Goal: Book appointment/travel/reservation

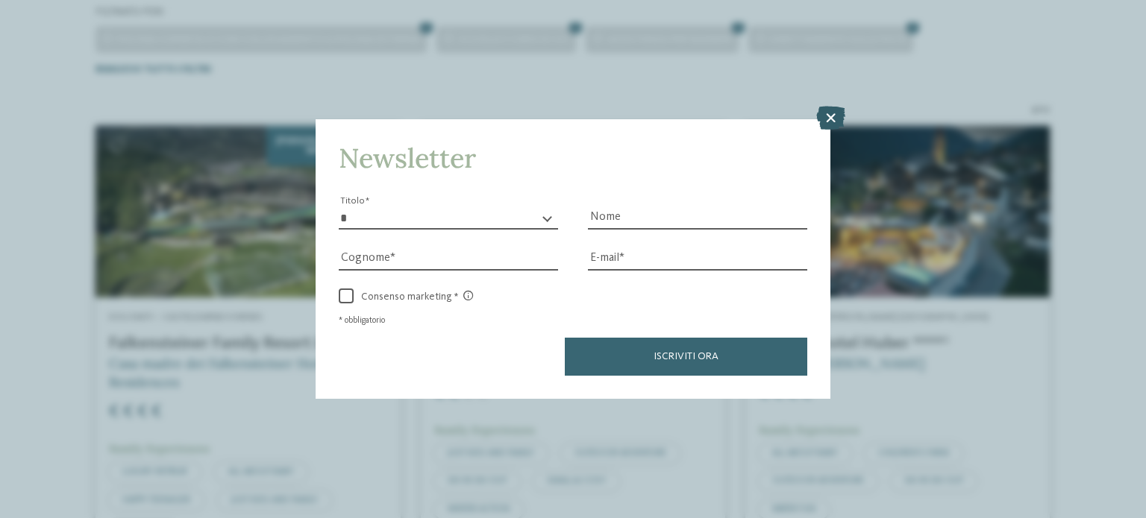
click at [827, 116] on icon at bounding box center [830, 118] width 29 height 24
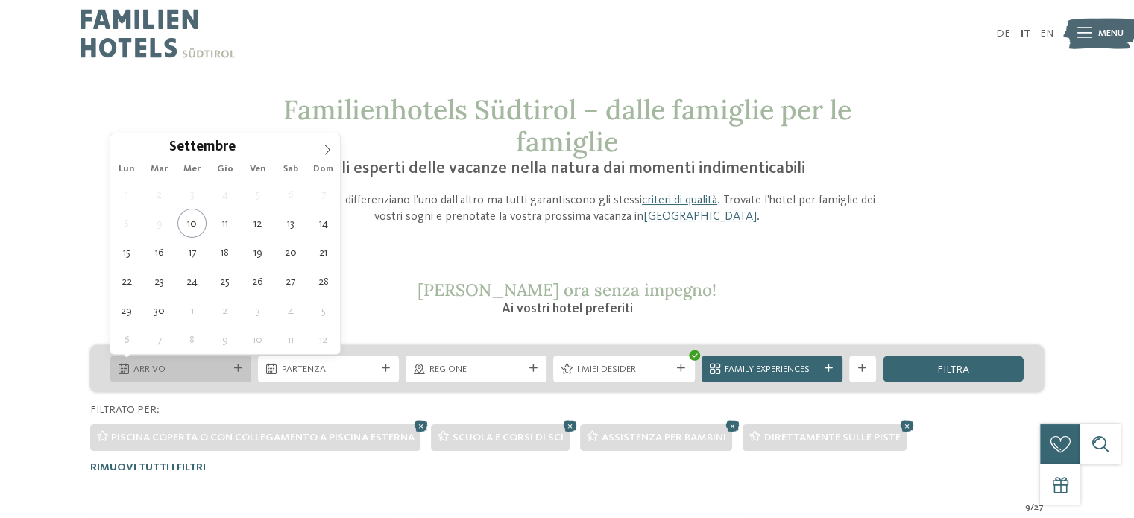
click at [227, 373] on span "Arrivo" at bounding box center [181, 369] width 94 height 13
click at [330, 151] on icon at bounding box center [327, 150] width 10 height 10
type div "20.12.2025"
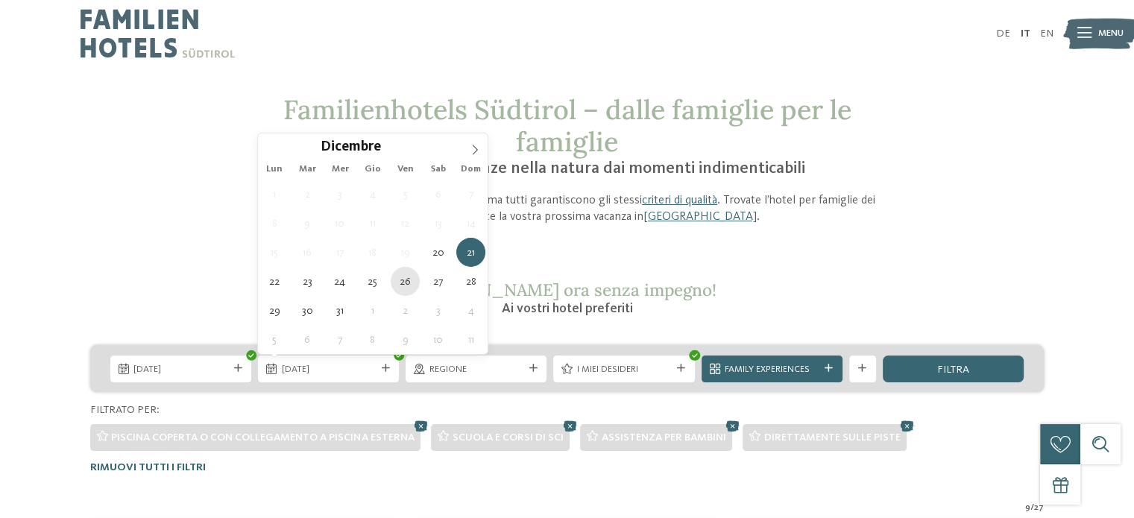
type div "26.12.2025"
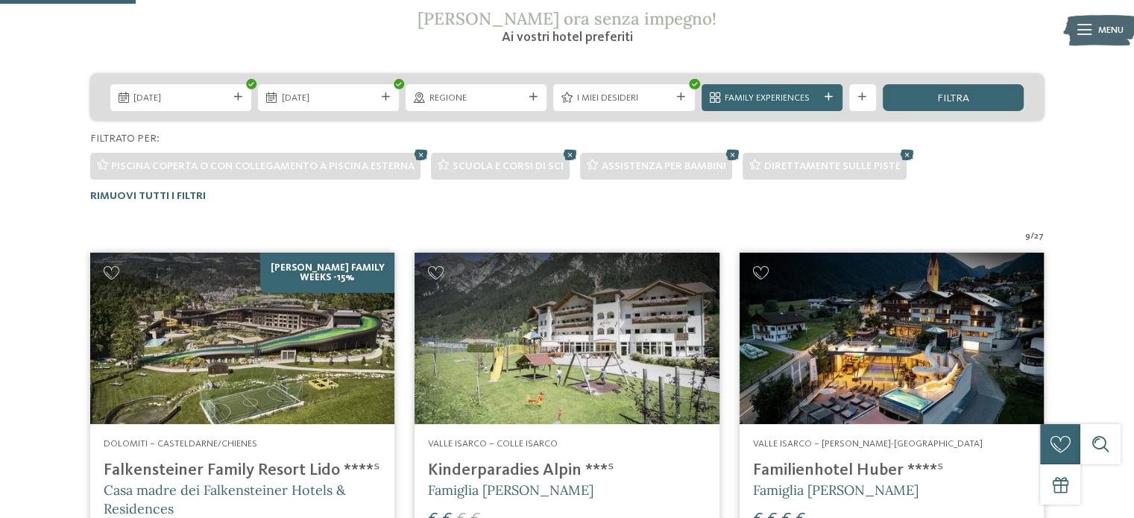
scroll to position [274, 0]
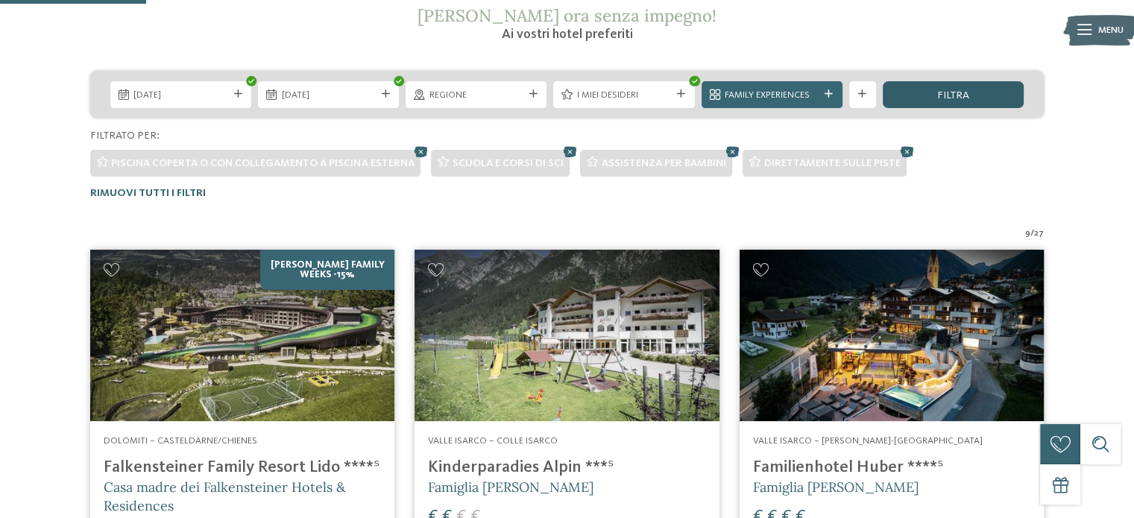
click at [967, 102] on div "filtra" at bounding box center [953, 94] width 141 height 27
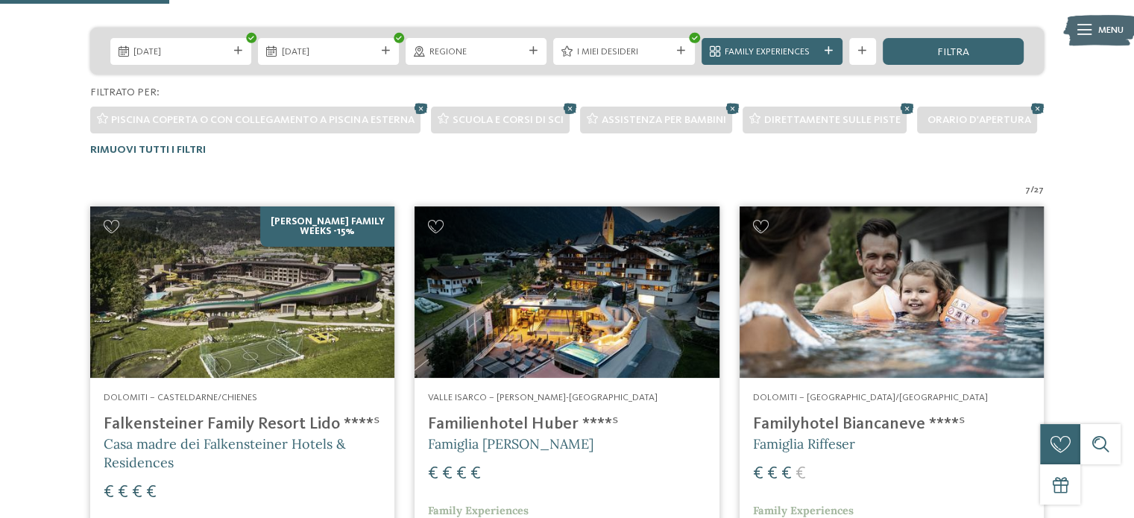
scroll to position [318, 0]
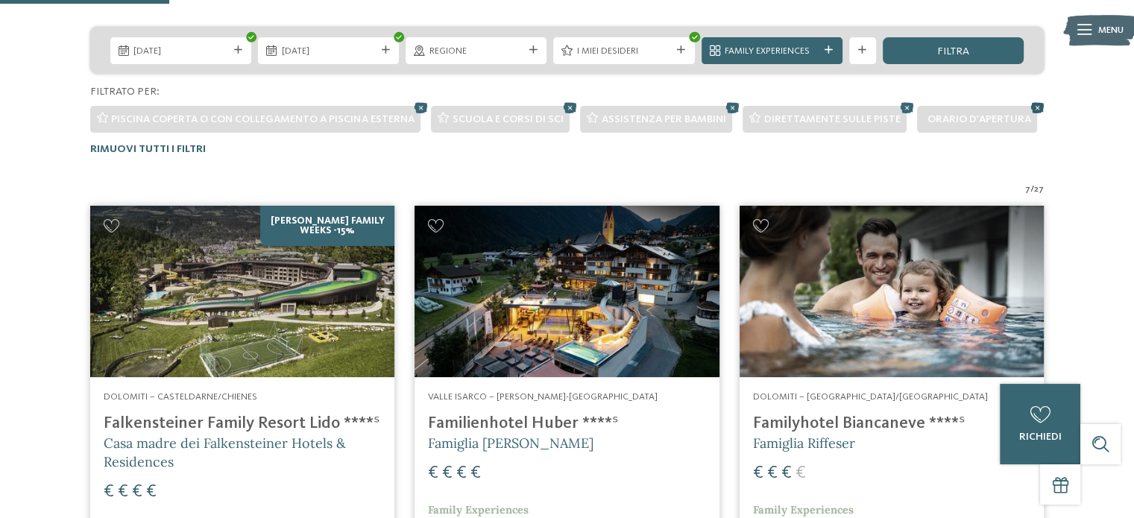
click at [1032, 101] on icon at bounding box center [1038, 107] width 20 height 18
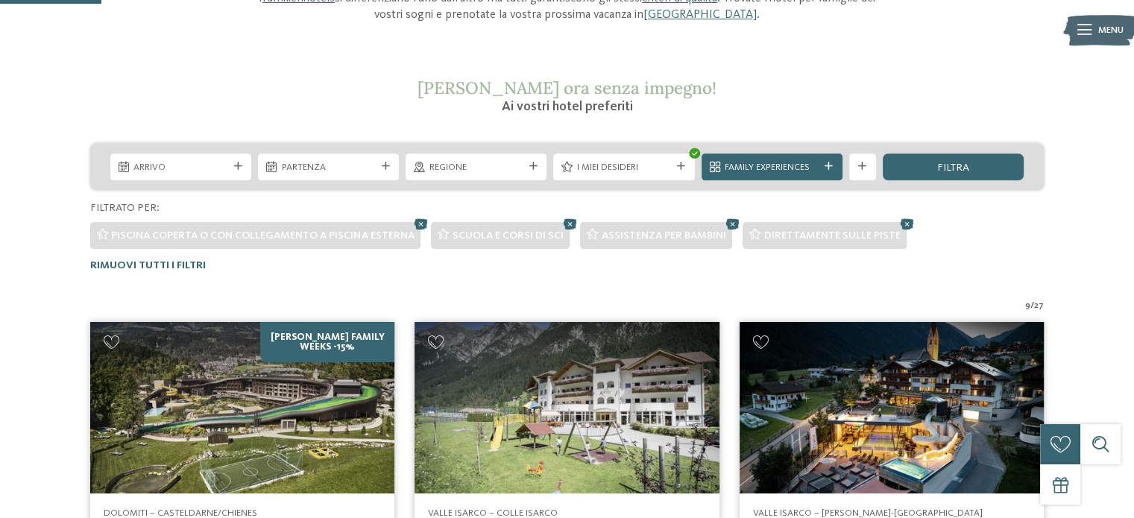
scroll to position [189, 0]
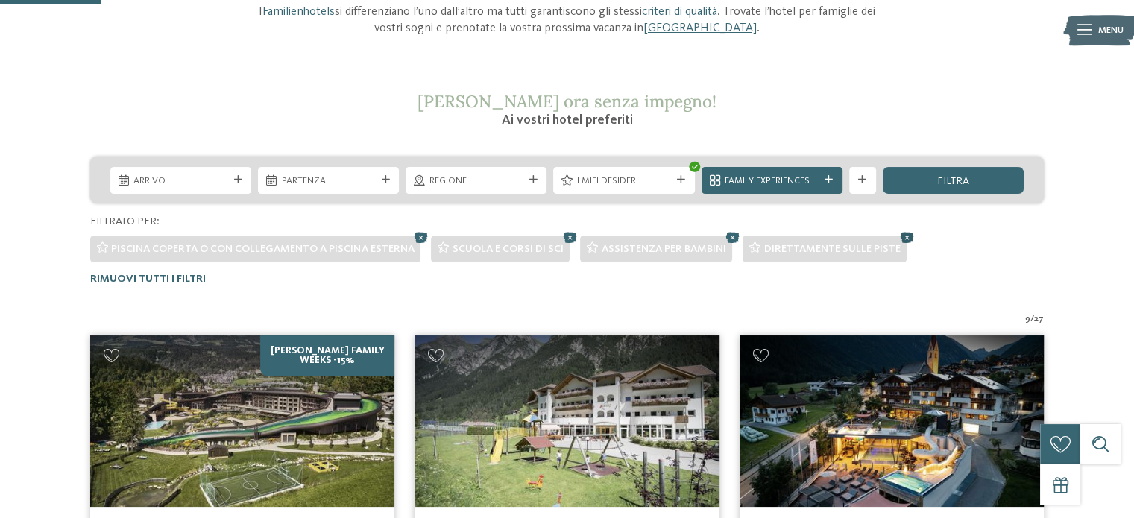
click at [907, 239] on icon at bounding box center [907, 237] width 20 height 18
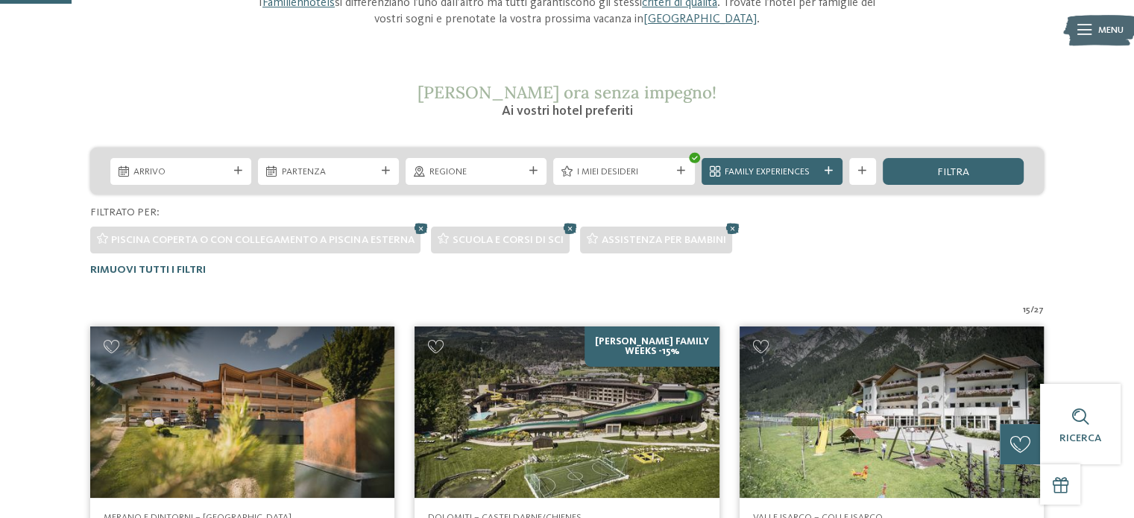
scroll to position [191, 0]
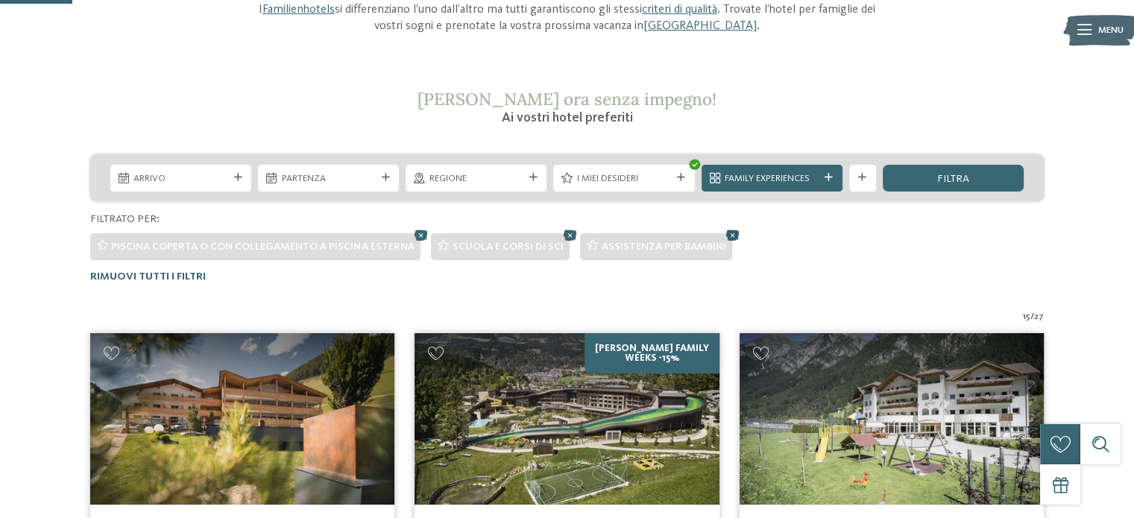
click at [730, 236] on icon at bounding box center [733, 235] width 20 height 18
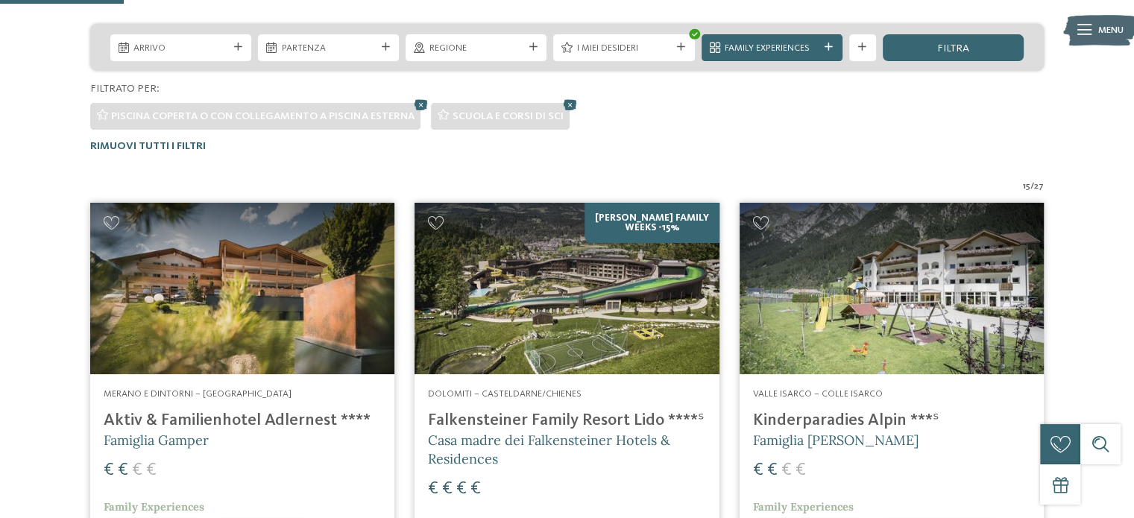
scroll to position [319, 0]
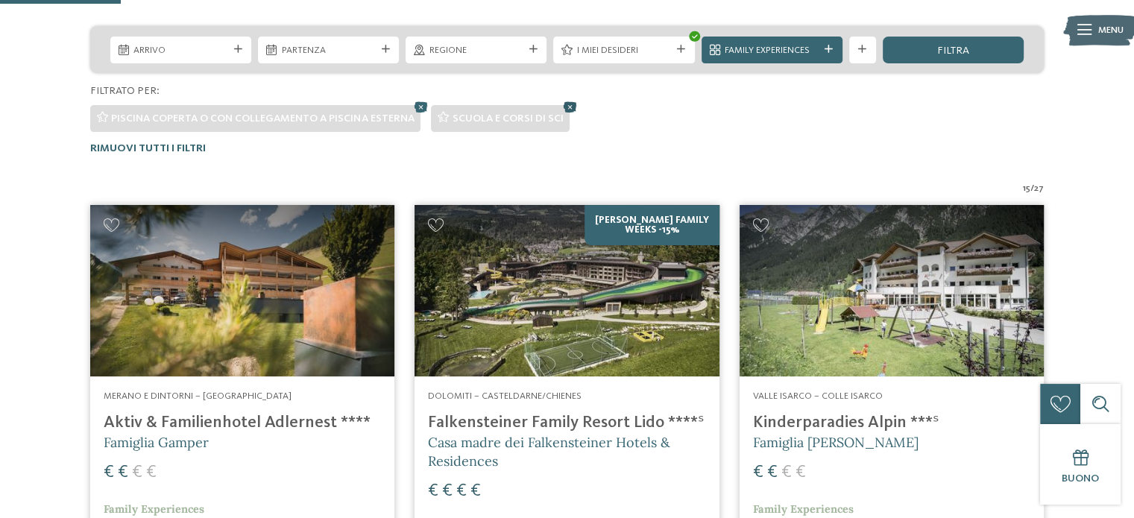
click at [569, 105] on icon at bounding box center [570, 107] width 20 height 18
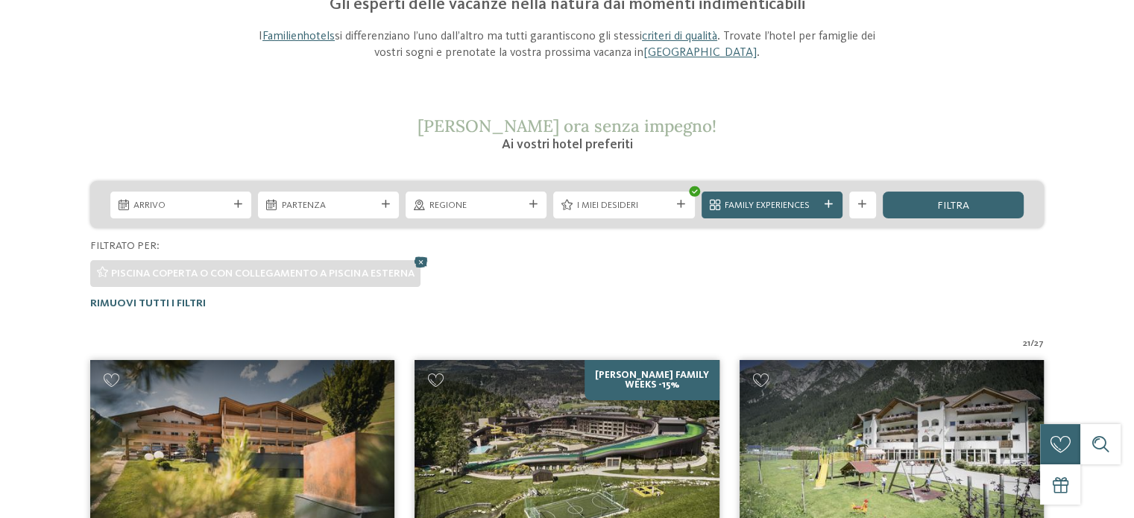
scroll to position [0, 0]
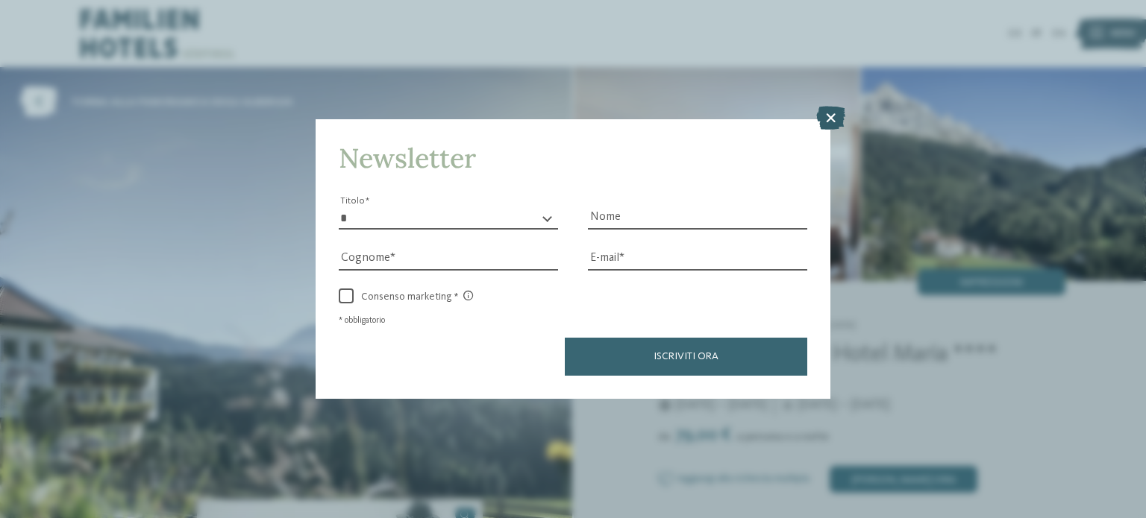
click at [832, 119] on icon at bounding box center [830, 118] width 29 height 24
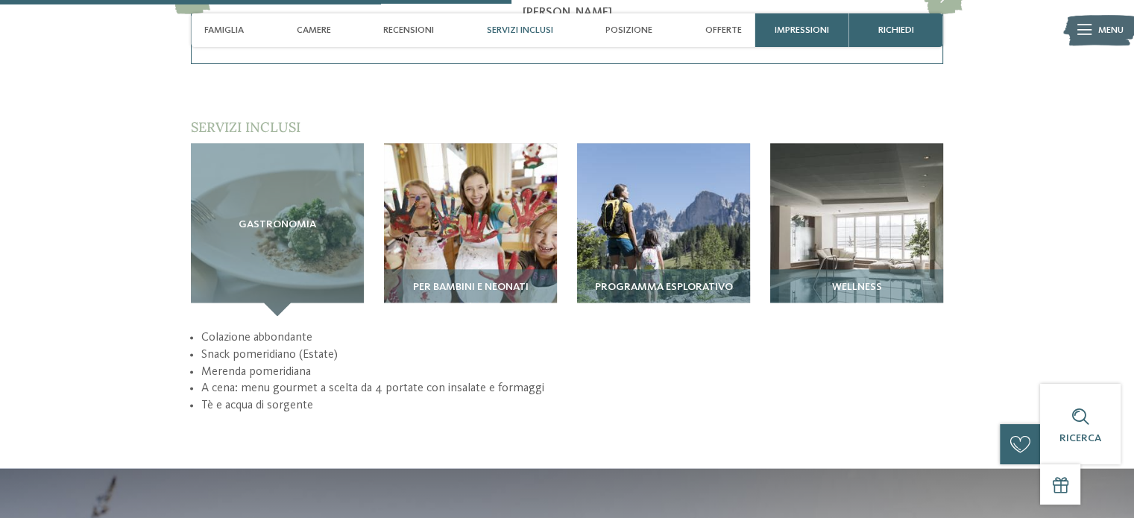
scroll to position [1886, 0]
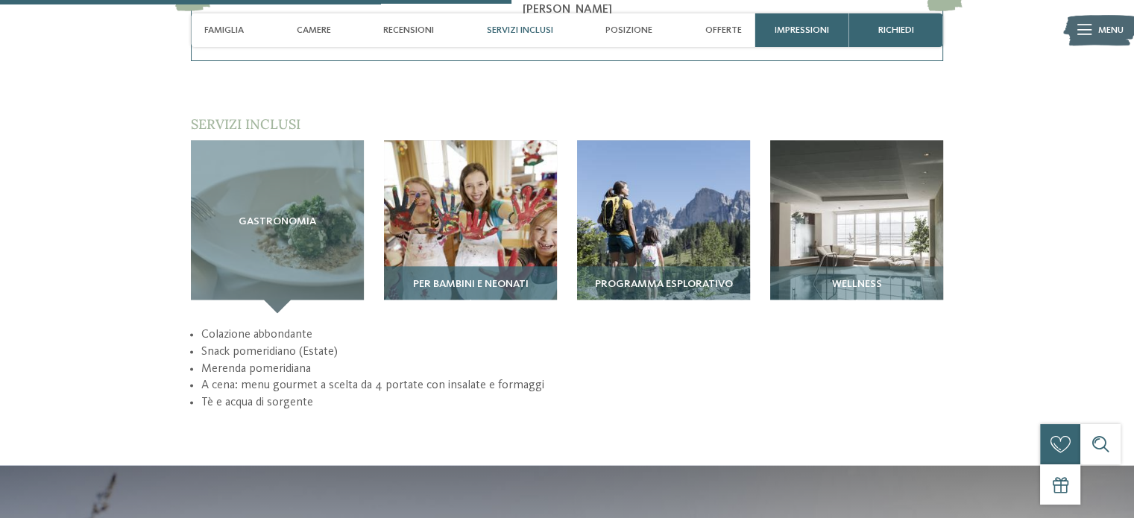
click at [516, 266] on div "Per bambini e neonati" at bounding box center [470, 289] width 173 height 47
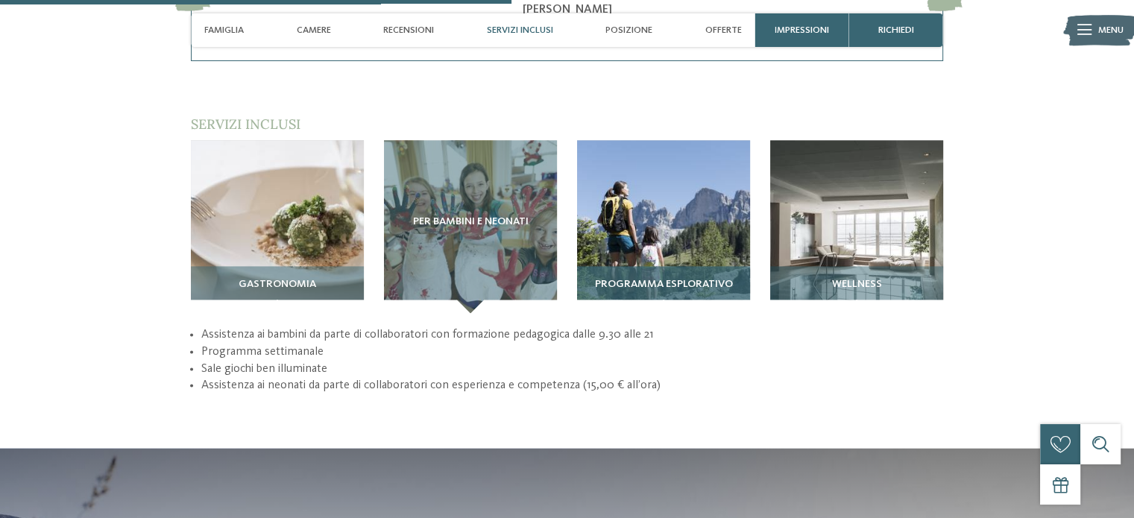
click at [654, 197] on img at bounding box center [663, 226] width 173 height 173
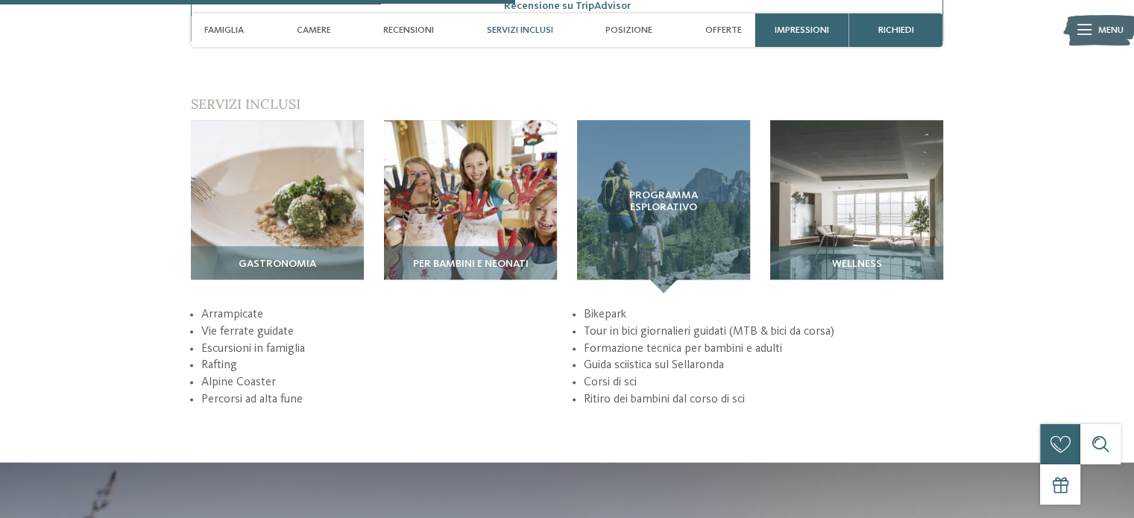
scroll to position [1907, 0]
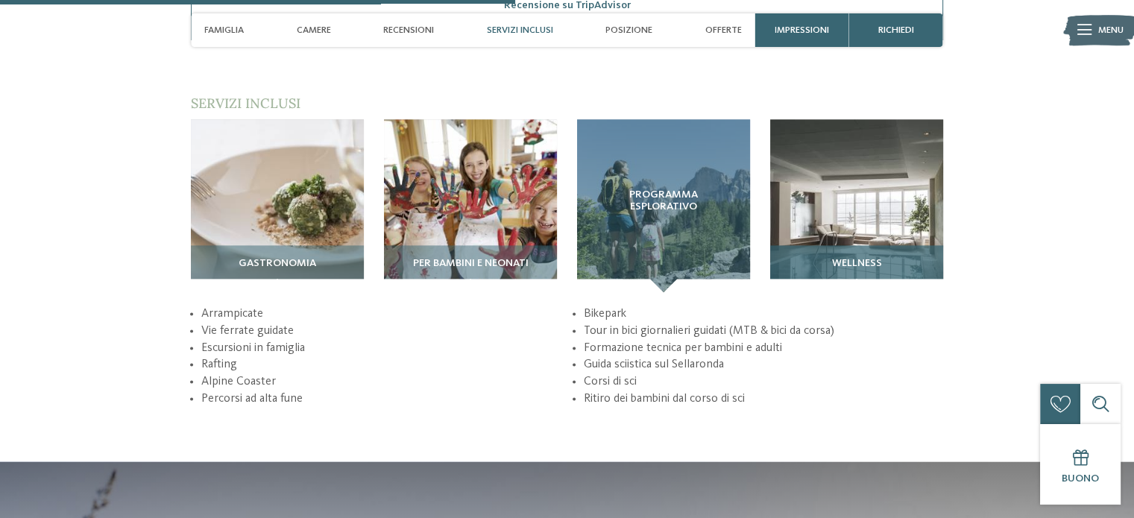
click at [853, 187] on img at bounding box center [856, 205] width 173 height 173
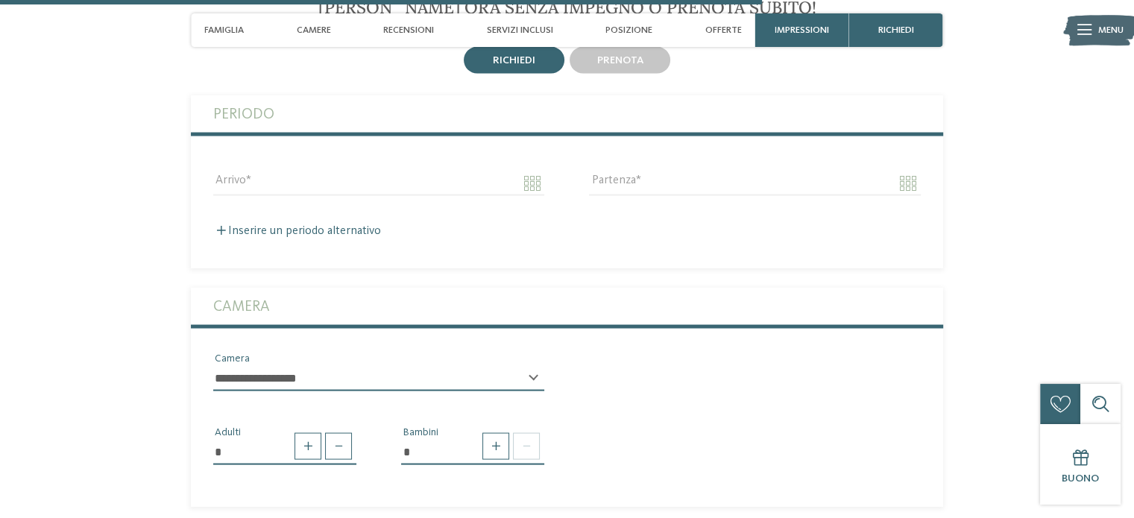
scroll to position [2763, 0]
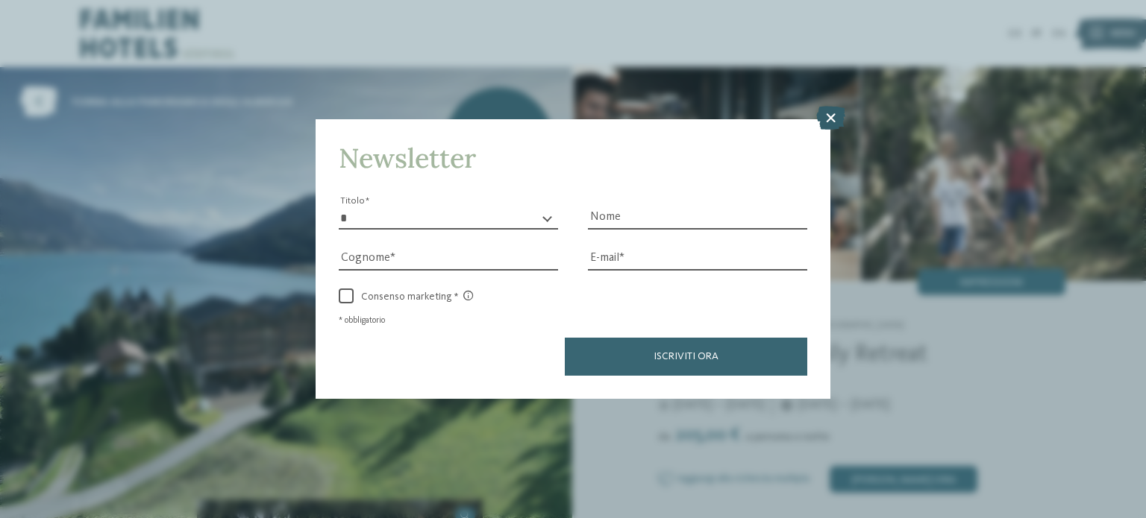
click at [832, 116] on icon at bounding box center [830, 118] width 29 height 24
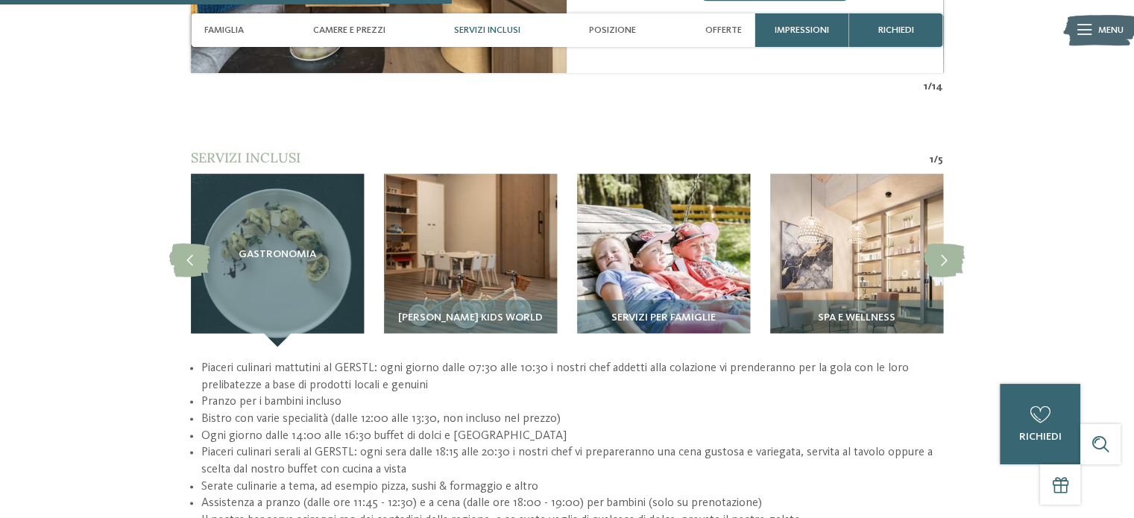
scroll to position [1844, 0]
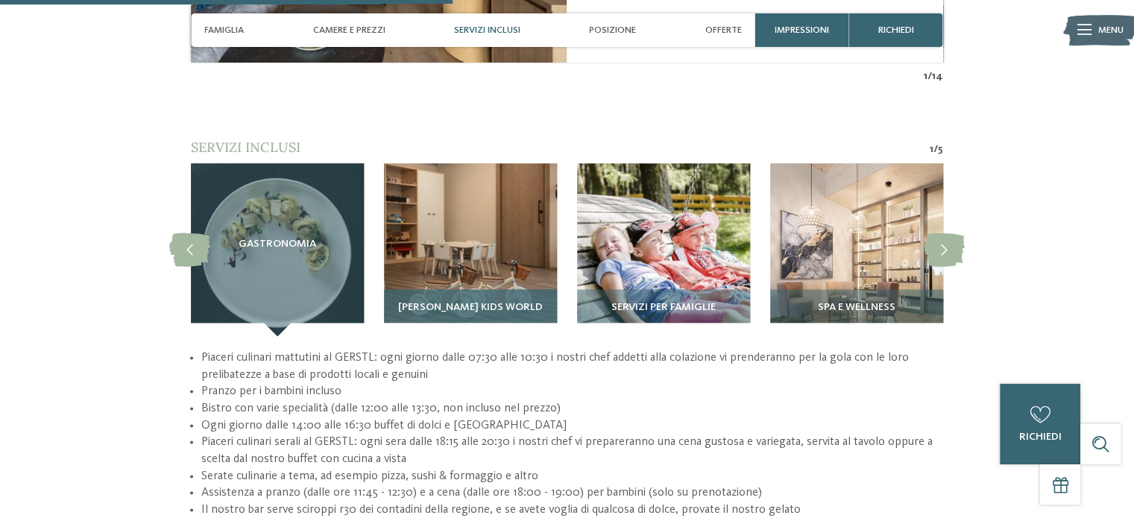
click at [497, 253] on img at bounding box center [470, 249] width 173 height 173
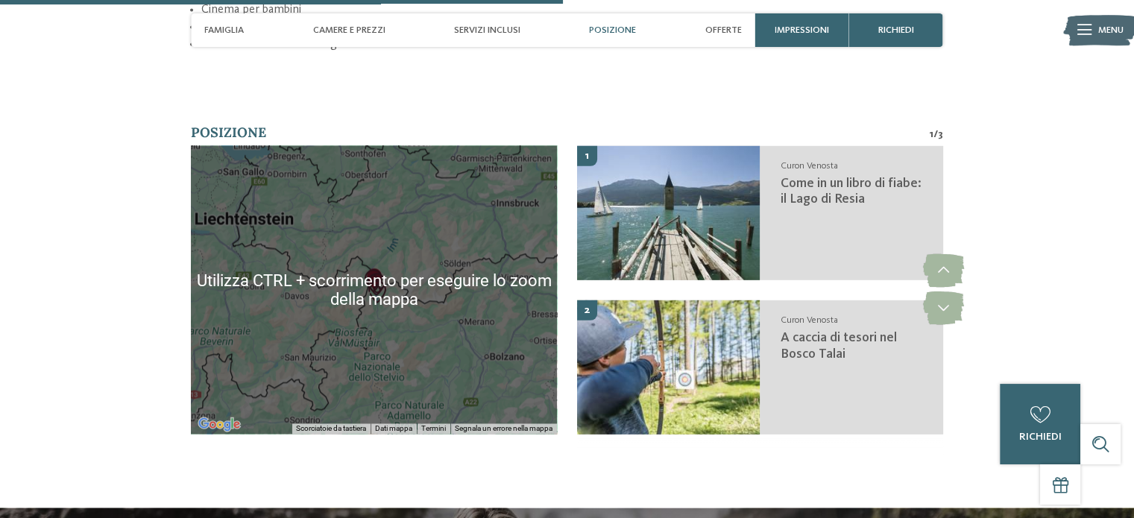
scroll to position [2285, 0]
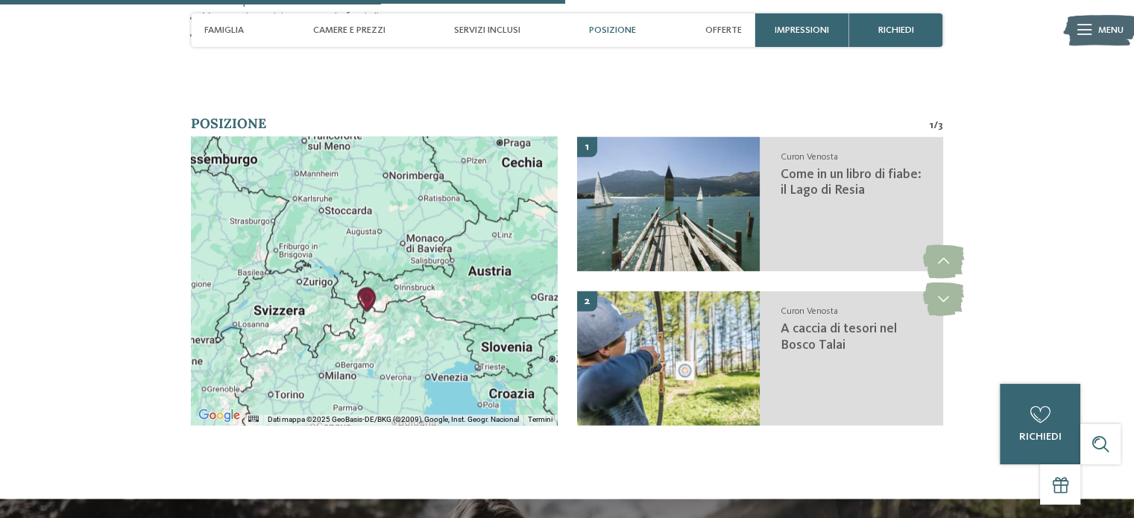
drag, startPoint x: 230, startPoint y: 302, endPoint x: 340, endPoint y: 289, distance: 110.5
click at [340, 289] on div at bounding box center [374, 280] width 366 height 289
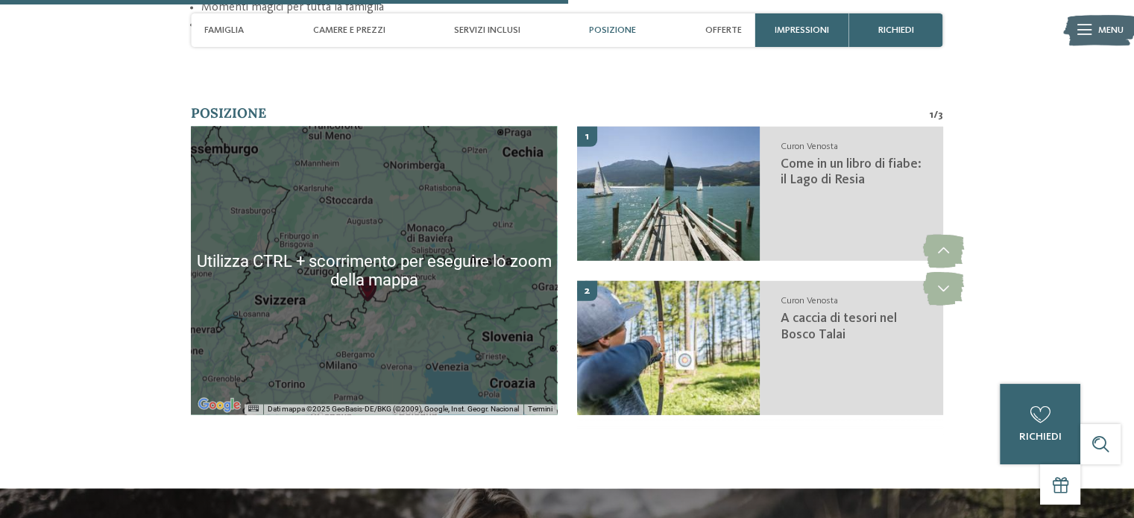
scroll to position [2295, 0]
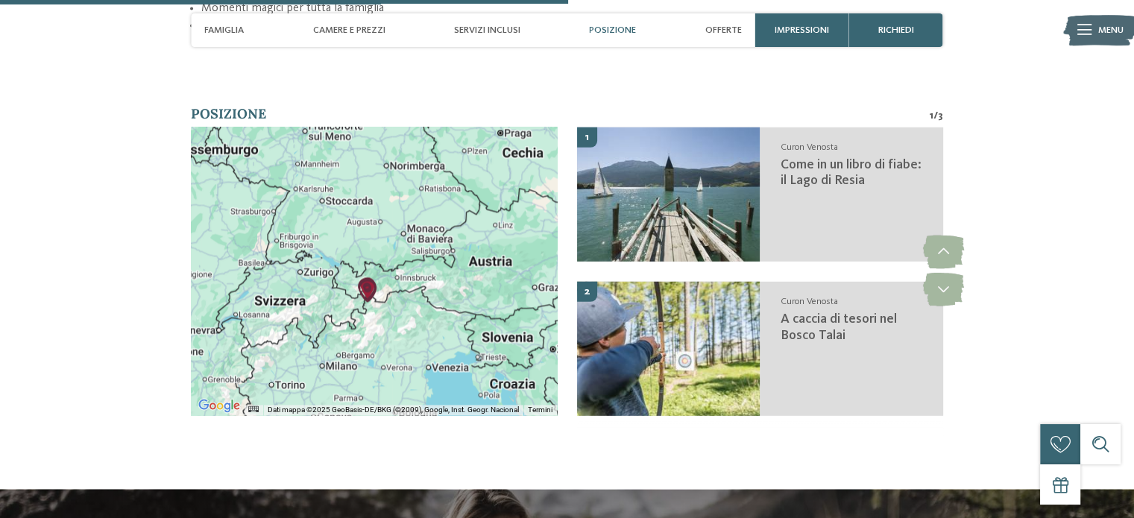
click at [290, 314] on div at bounding box center [374, 271] width 366 height 289
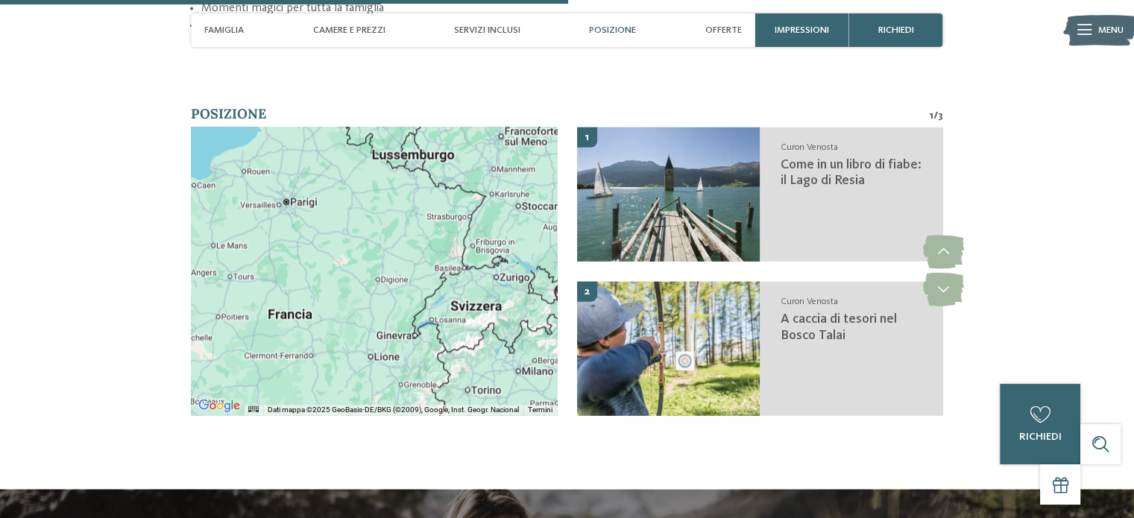
drag, startPoint x: 258, startPoint y: 235, endPoint x: 456, endPoint y: 240, distance: 197.7
click at [456, 240] on div at bounding box center [374, 271] width 366 height 289
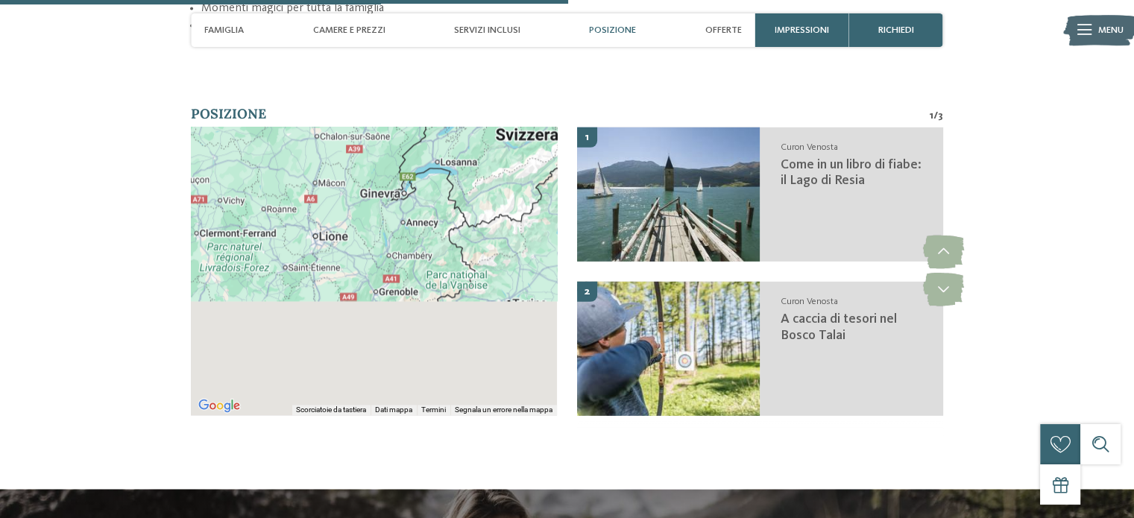
drag, startPoint x: 352, startPoint y: 342, endPoint x: 360, endPoint y: 197, distance: 144.9
click at [360, 197] on div at bounding box center [374, 271] width 366 height 289
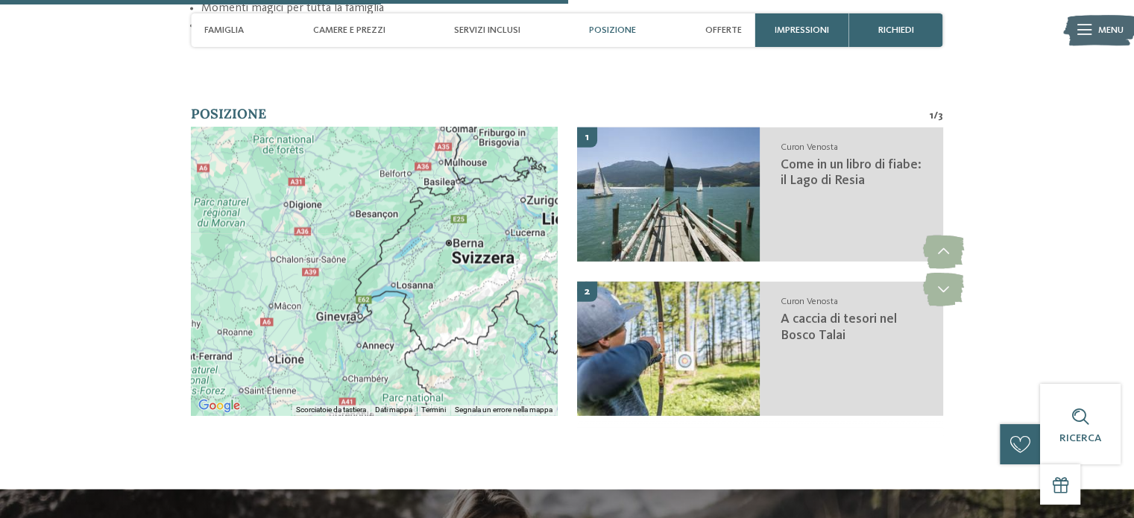
drag, startPoint x: 399, startPoint y: 198, endPoint x: 355, endPoint y: 323, distance: 132.1
click at [355, 323] on div at bounding box center [374, 271] width 366 height 289
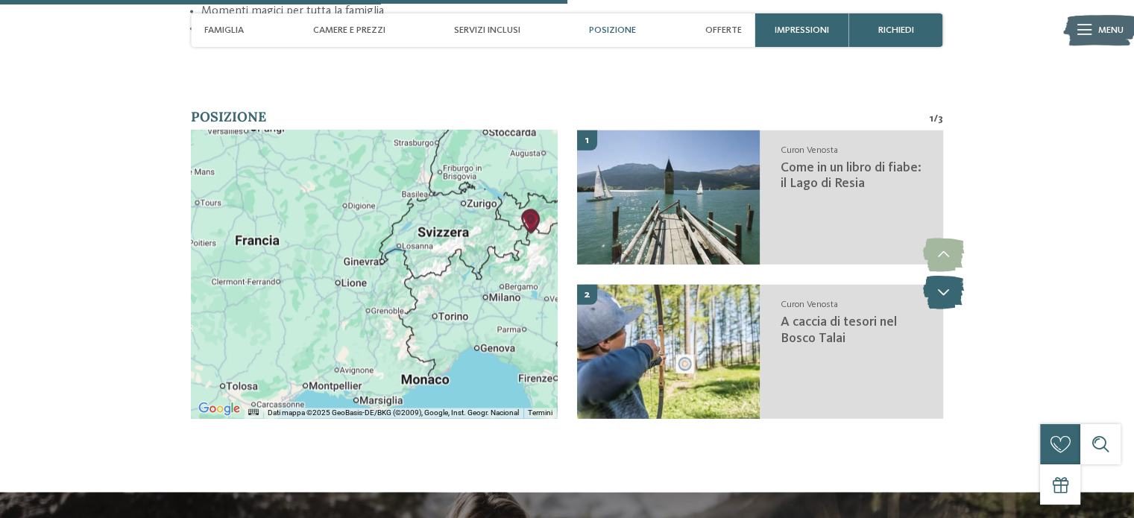
click at [944, 276] on icon at bounding box center [943, 293] width 41 height 34
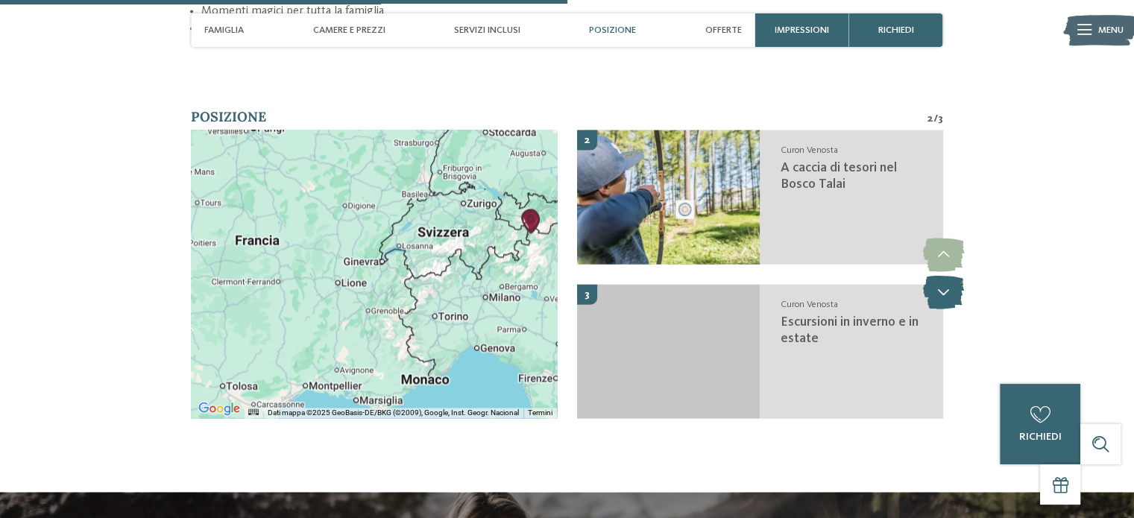
click at [942, 276] on icon at bounding box center [943, 293] width 41 height 34
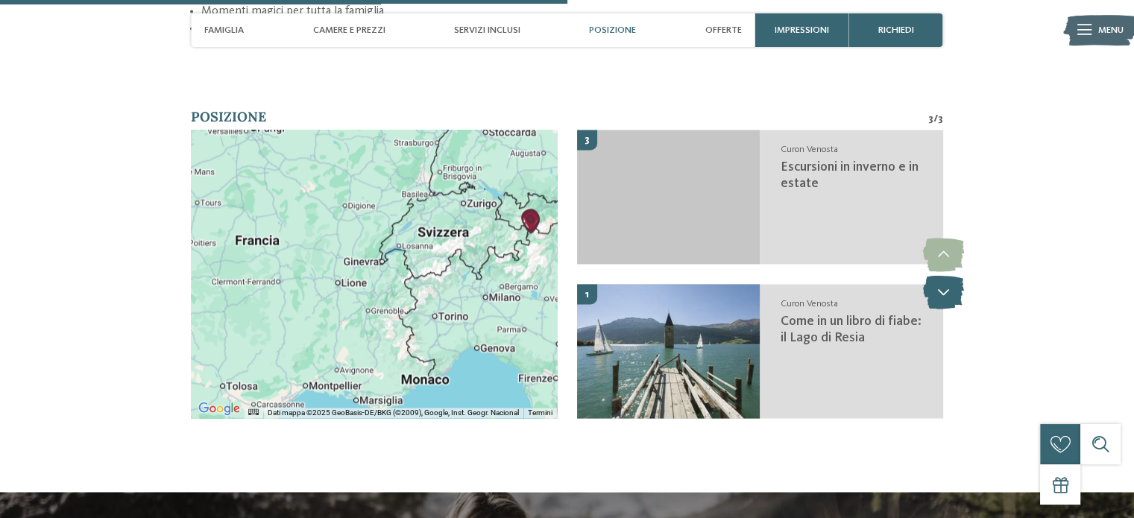
click at [942, 276] on icon at bounding box center [943, 293] width 41 height 34
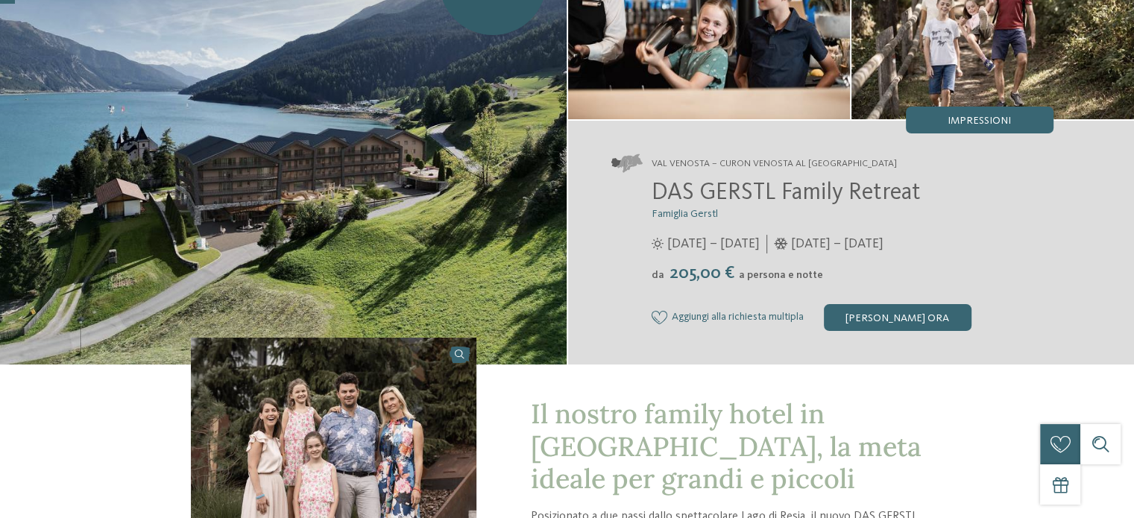
scroll to position [0, 0]
